Goal: Task Accomplishment & Management: Complete application form

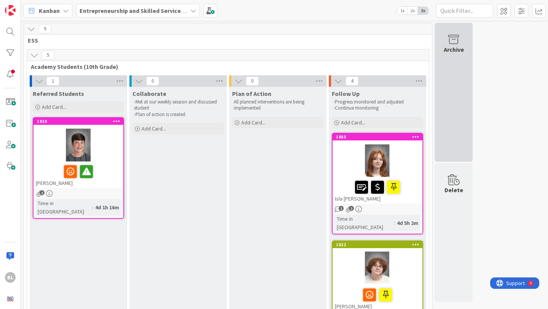
scroll to position [682, 0]
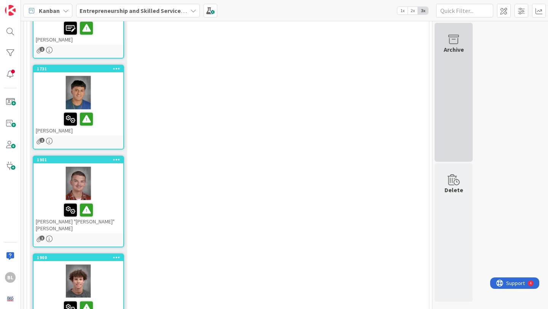
click at [450, 46] on div "Archive" at bounding box center [454, 49] width 20 height 9
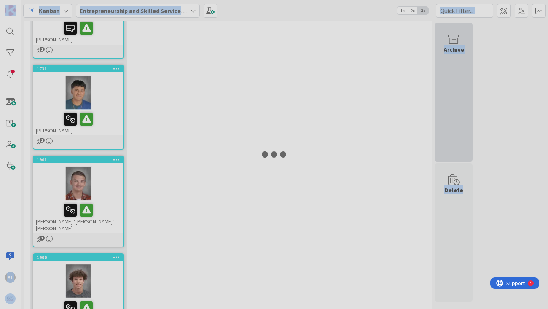
click at [450, 46] on div at bounding box center [274, 154] width 548 height 309
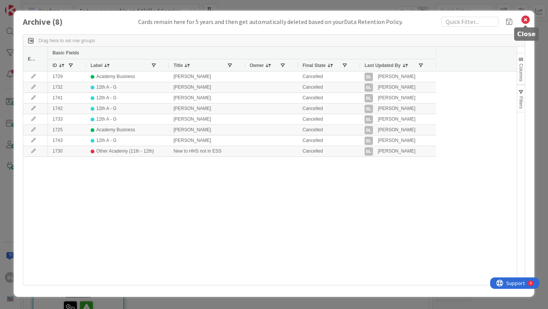
click at [529, 22] on icon at bounding box center [525, 19] width 10 height 11
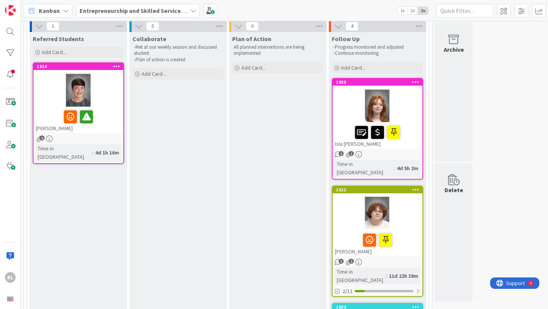
scroll to position [0, 0]
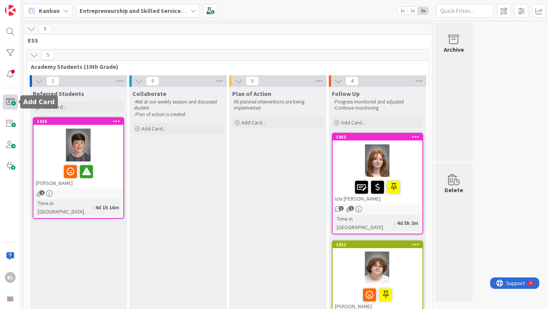
click at [10, 101] on span at bounding box center [10, 101] width 15 height 15
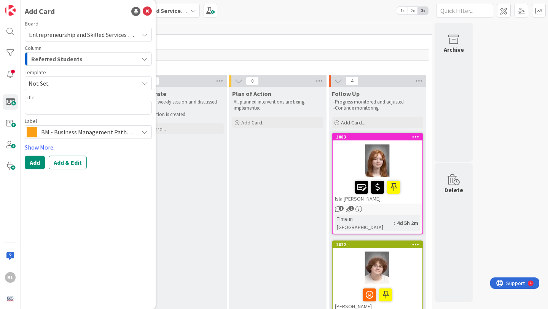
click at [48, 83] on span "Not Set" at bounding box center [81, 83] width 104 height 10
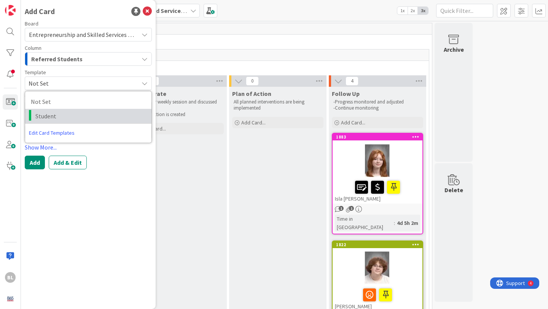
click at [43, 119] on span "Student" at bounding box center [90, 116] width 110 height 10
type textarea "x"
type textarea "Student"
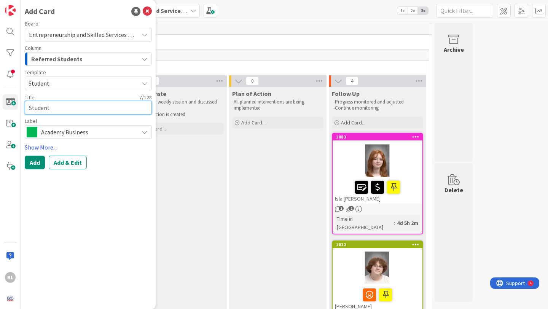
click at [42, 109] on textarea "Student" at bounding box center [88, 108] width 127 height 14
drag, startPoint x: 56, startPoint y: 108, endPoint x: 6, endPoint y: 106, distance: 49.1
click at [6, 106] on div "BL Add Card Board Entrepreneurship and Skilled Services Interventions - [DATE]-…" at bounding box center [10, 154] width 21 height 309
type textarea "x"
type textarea "BR"
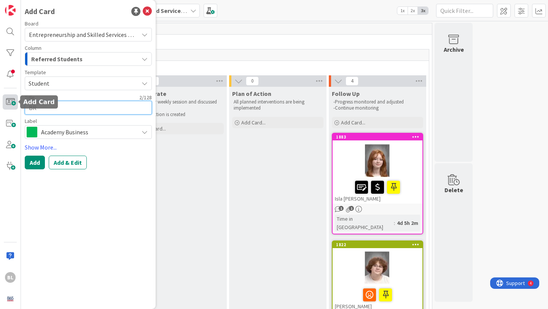
type textarea "x"
type textarea "BRa"
type textarea "x"
type textarea "BRand"
type textarea "x"
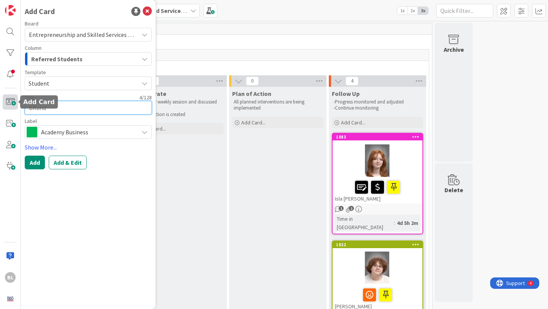
type textarea "[PERSON_NAME]"
type textarea "x"
type textarea "[PERSON_NAME]"
type textarea "x"
type textarea "[PERSON_NAME]"
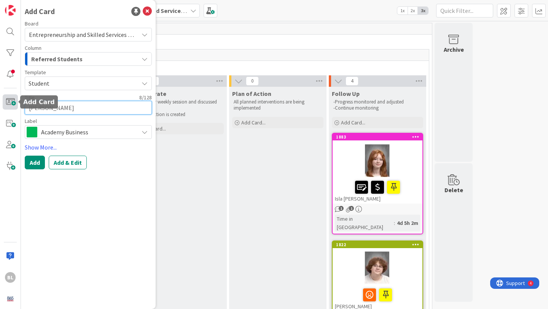
type textarea "x"
type textarea "[PERSON_NAME] H"
type textarea "x"
type textarea "[PERSON_NAME] He"
type textarea "x"
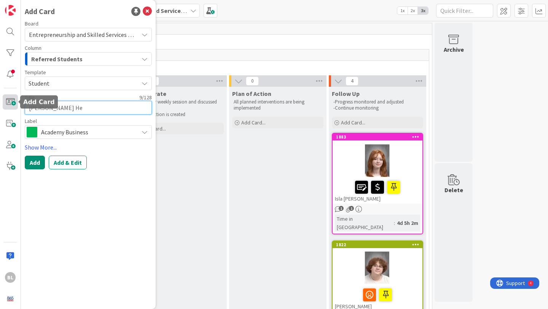
type textarea "[PERSON_NAME] Her"
type textarea "x"
type textarea "[PERSON_NAME]"
type textarea "x"
type textarea "[PERSON_NAME]"
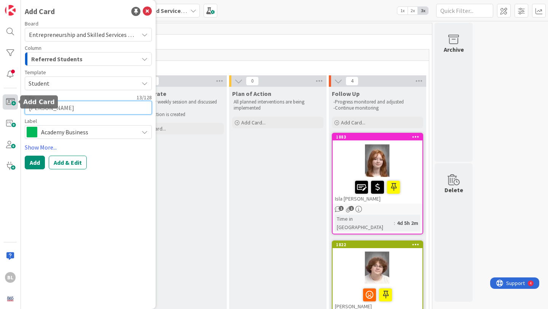
type textarea "x"
type textarea "[PERSON_NAME]"
type textarea "x"
type textarea "[PERSON_NAME]"
type textarea "x"
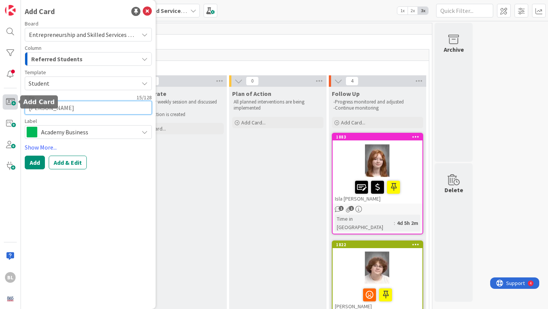
type textarea "[PERSON_NAME]"
type textarea "x"
type textarea "[PERSON_NAME]"
click at [40, 108] on textarea "[PERSON_NAME]" at bounding box center [88, 108] width 127 height 14
click at [36, 107] on textarea "[PERSON_NAME]" at bounding box center [88, 108] width 127 height 14
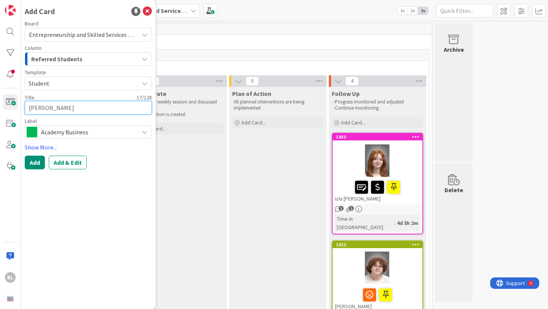
type textarea "x"
type textarea "BR\[PERSON_NAME]"
type textarea "x"
type textarea "[PERSON_NAME]"
type textarea "x"
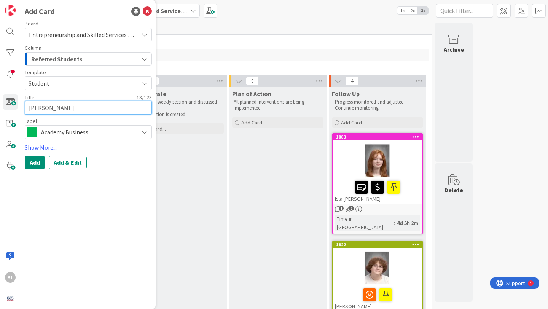
type textarea "[PERSON_NAME]"
type textarea "x"
type textarea "[PERSON_NAME]"
click at [43, 147] on link "Show More..." at bounding box center [88, 147] width 127 height 9
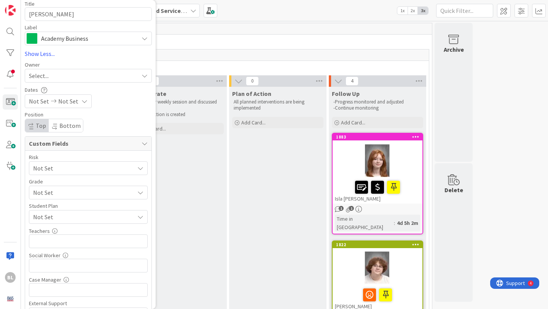
scroll to position [94, 0]
click at [99, 173] on span "Not Set" at bounding box center [81, 167] width 97 height 11
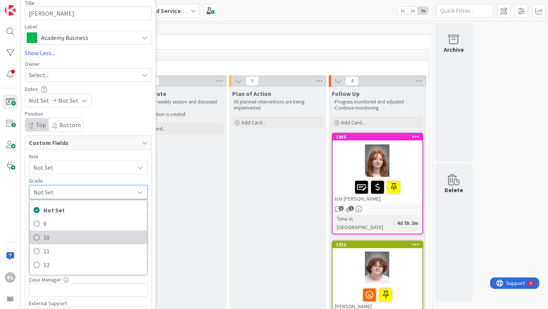
click at [40, 238] on link "10" at bounding box center [88, 238] width 117 height 14
type textarea "x"
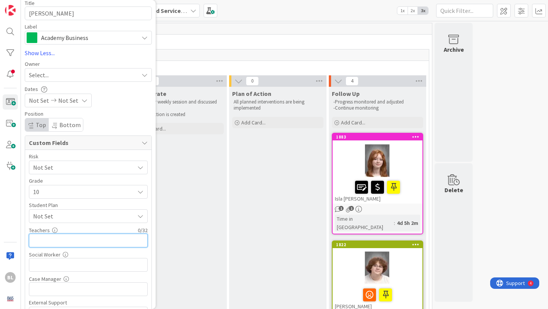
click at [38, 243] on input "text" at bounding box center [88, 241] width 119 height 14
type input "[PERSON_NAME],Hatfi"
type textarea "x"
type input "[PERSON_NAME],Hatfield, [GEOGRAPHIC_DATA]"
type textarea "x"
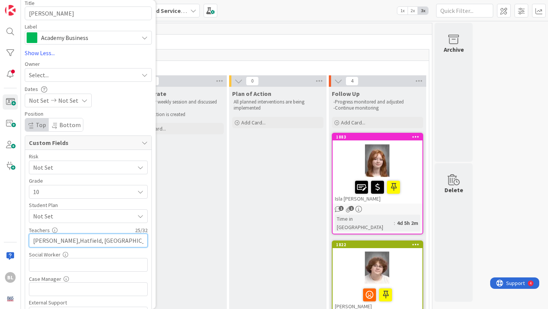
type input "[PERSON_NAME],Hatfield, [GEOGRAPHIC_DATA],"
type textarea "x"
type input "[PERSON_NAME],Hatfield, [GEOGRAPHIC_DATA],"
type textarea "x"
type input "[PERSON_NAME],[PERSON_NAME], [GEOGRAPHIC_DATA][PERSON_NAME]"
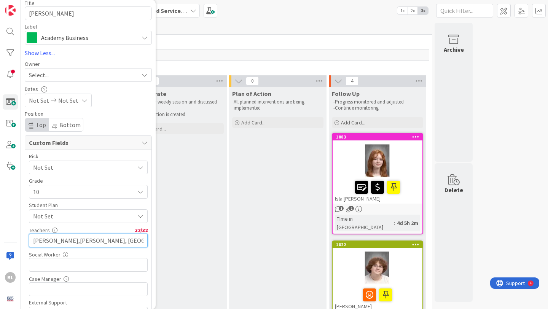
type textarea "x"
type input "[PERSON_NAME],[PERSON_NAME], [GEOGRAPHIC_DATA], Andr"
type textarea "x"
click at [85, 240] on input "[PERSON_NAME],[PERSON_NAME], [GEOGRAPHIC_DATA], Andr" at bounding box center [88, 241] width 119 height 14
type input "[PERSON_NAME],[PERSON_NAME], LaWoods, Andr"
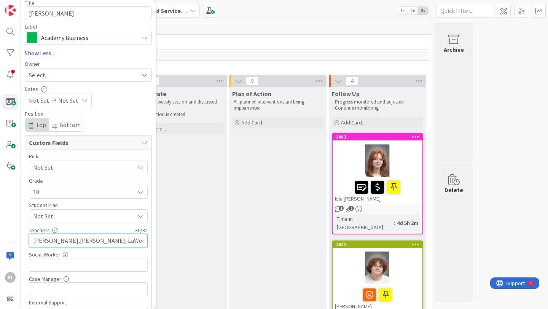
type textarea "x"
click at [118, 242] on input "[PERSON_NAME],[PERSON_NAME], LaWoods, Andr" at bounding box center [88, 241] width 119 height 14
type input "[PERSON_NAME],[PERSON_NAME], [PERSON_NAME], [PERSON_NAME]"
type textarea "x"
type input "[PERSON_NAME],[PERSON_NAME], [PERSON_NAME], [PERSON_NAME]"
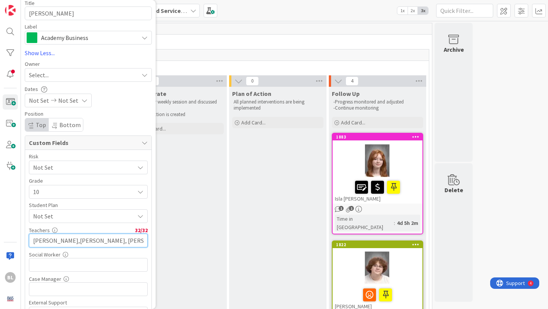
scroll to position [133, 0]
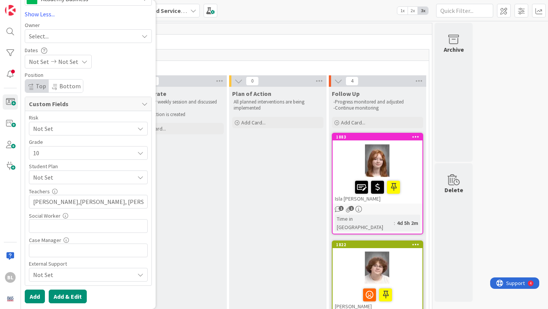
click at [71, 297] on button "Add & Edit" at bounding box center [68, 297] width 38 height 14
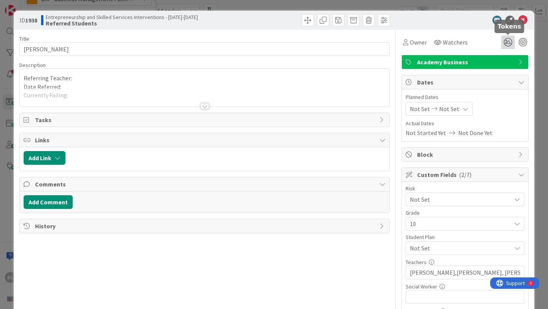
click at [506, 41] on icon at bounding box center [508, 42] width 14 height 14
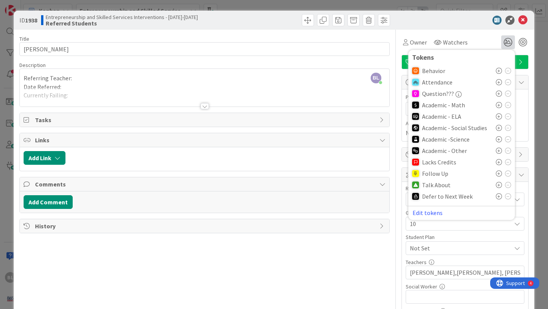
click at [498, 116] on icon at bounding box center [499, 116] width 6 height 6
click at [500, 186] on icon at bounding box center [499, 187] width 6 height 6
click at [500, 70] on icon at bounding box center [499, 71] width 6 height 6
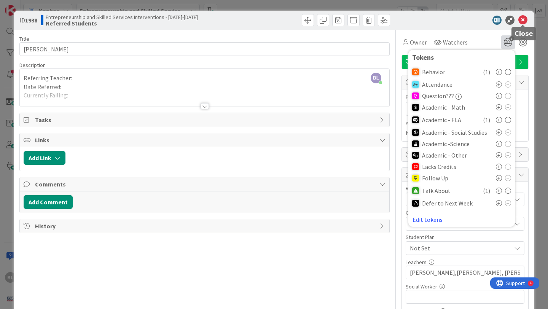
click at [523, 21] on icon at bounding box center [522, 20] width 9 height 9
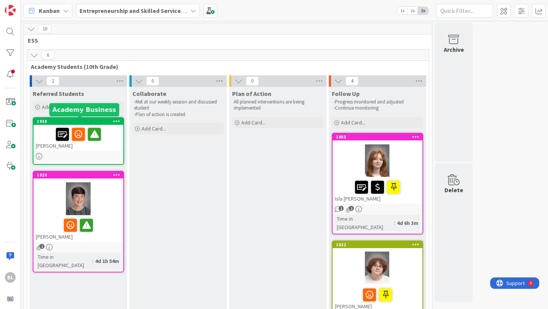
click at [67, 123] on div "1938" at bounding box center [80, 121] width 86 height 5
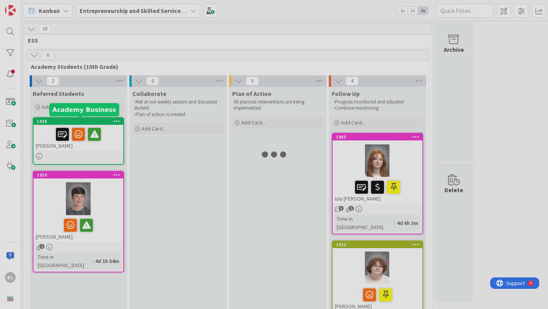
click at [67, 123] on div at bounding box center [274, 154] width 548 height 309
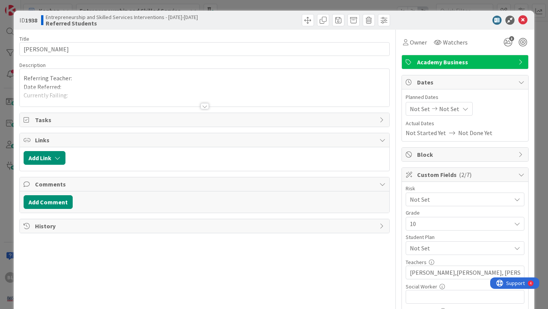
click at [78, 81] on div "Referring Teacher: Date Referred: Currently Failing: Referred for..." at bounding box center [204, 88] width 369 height 38
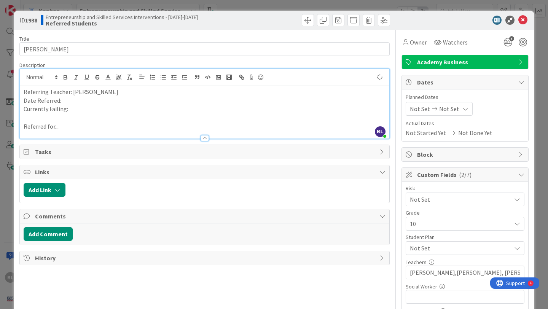
click at [64, 102] on p "Date Referred:" at bounding box center [205, 100] width 362 height 9
click at [72, 110] on p "Currently Failing:" at bounding box center [205, 109] width 362 height 9
click at [63, 126] on p "Referred for..." at bounding box center [205, 126] width 362 height 9
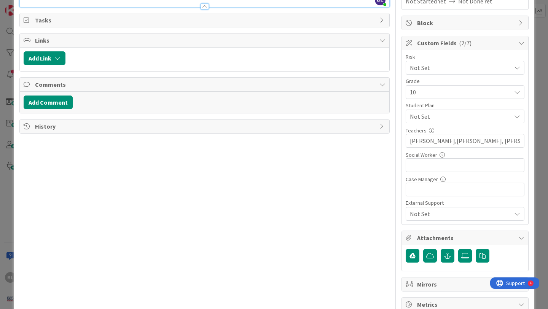
scroll to position [164, 0]
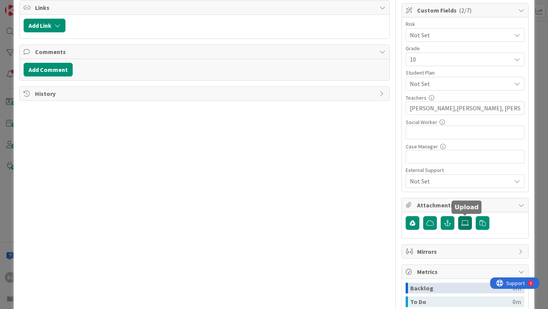
click at [463, 223] on icon at bounding box center [465, 223] width 8 height 6
click at [458, 216] on input "file" at bounding box center [458, 216] width 0 height 0
click at [469, 224] on label at bounding box center [465, 223] width 14 height 14
click at [458, 216] on input "file" at bounding box center [458, 216] width 0 height 0
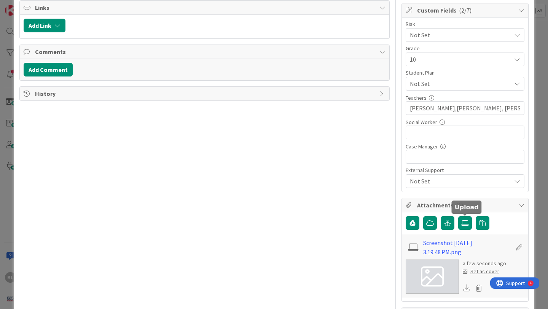
click at [481, 271] on div "Set as cover" at bounding box center [481, 271] width 37 height 8
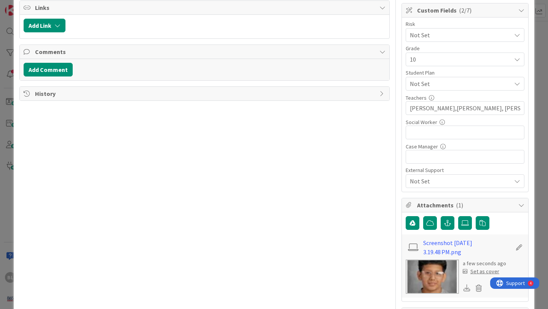
click at [515, 184] on div "Not Set" at bounding box center [465, 181] width 119 height 14
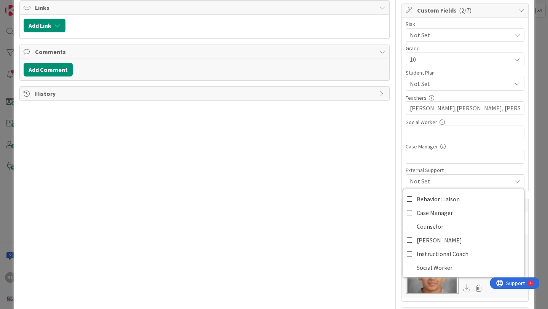
click at [515, 184] on div "Not Set" at bounding box center [465, 181] width 119 height 14
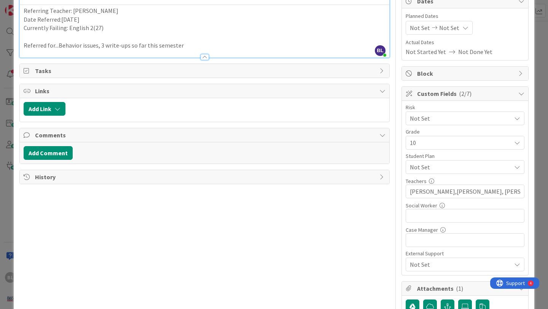
scroll to position [78, 0]
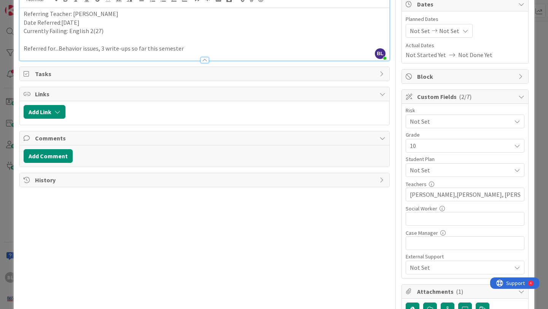
click at [516, 170] on icon at bounding box center [517, 170] width 6 height 6
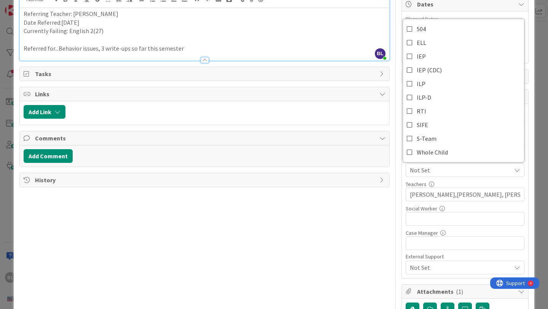
click at [516, 170] on icon at bounding box center [517, 170] width 6 height 6
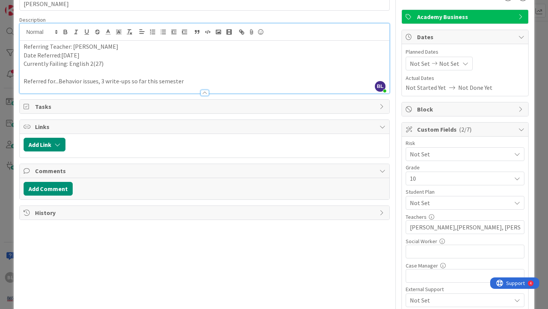
scroll to position [43, 0]
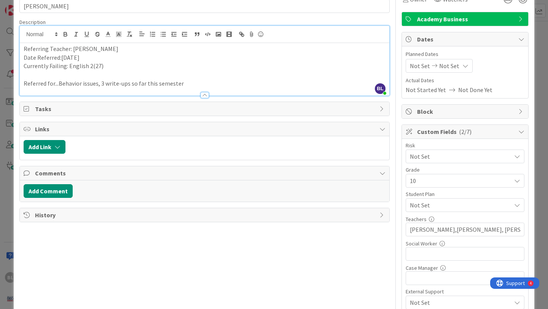
click at [515, 156] on icon at bounding box center [517, 156] width 6 height 6
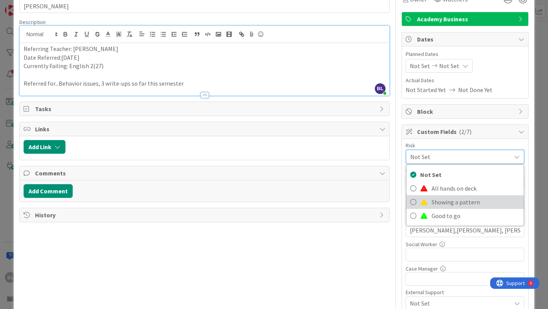
click at [413, 203] on icon at bounding box center [413, 201] width 6 height 11
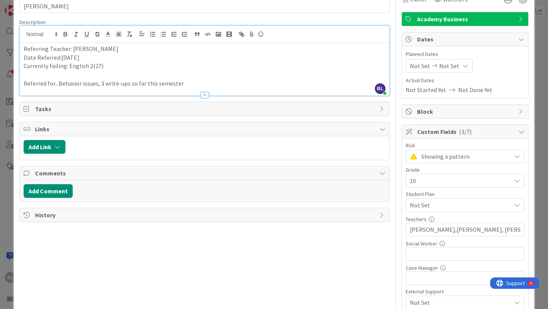
scroll to position [0, 0]
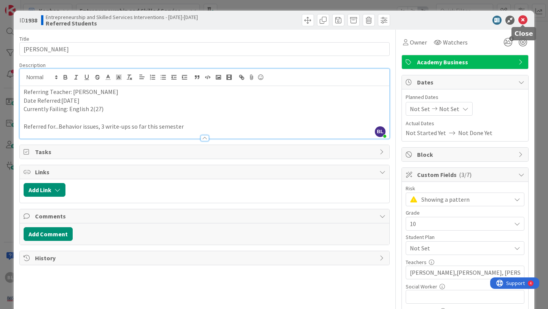
click at [523, 16] on icon at bounding box center [522, 20] width 9 height 9
